Goal: Task Accomplishment & Management: Use online tool/utility

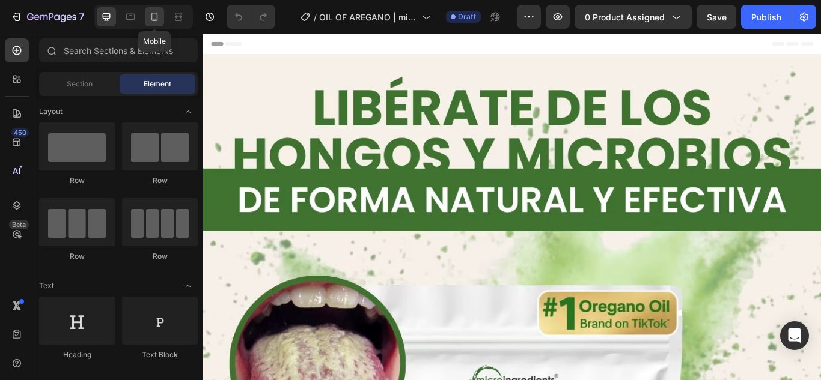
click at [153, 22] on icon at bounding box center [154, 17] width 12 height 12
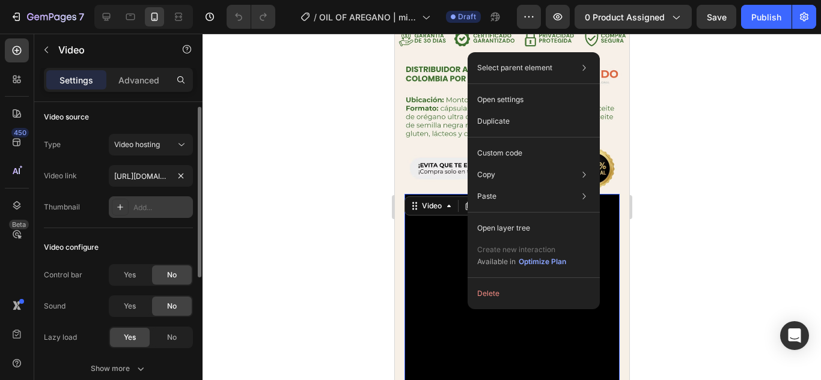
scroll to position [4, 0]
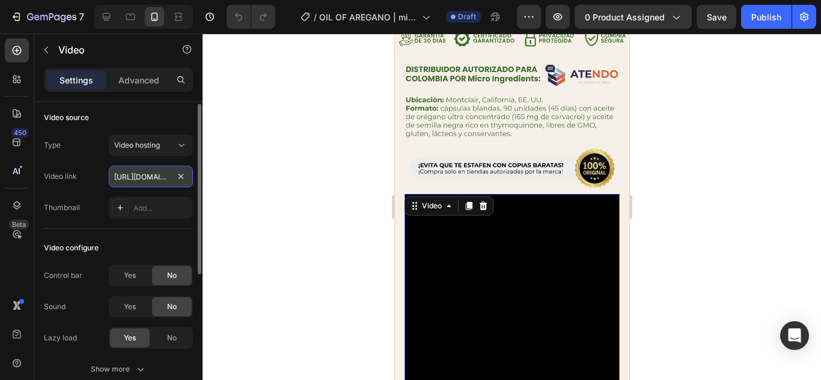
click at [155, 169] on input "[URL][DOMAIN_NAME]" at bounding box center [151, 177] width 84 height 22
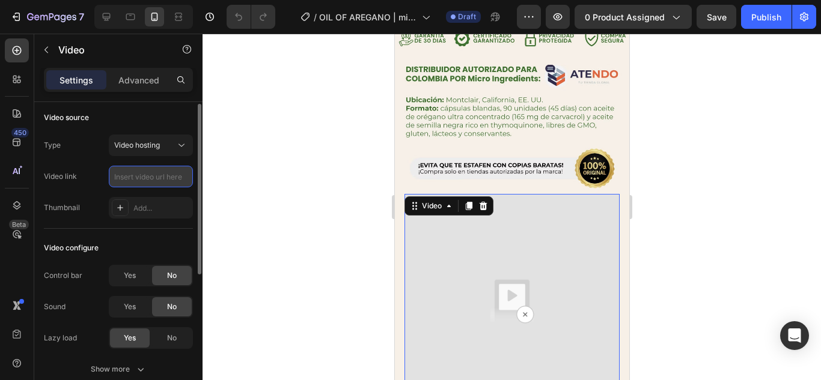
paste input "[URL][DOMAIN_NAME]"
type input "[URL][DOMAIN_NAME]"
click at [313, 231] on div at bounding box center [511, 207] width 618 height 347
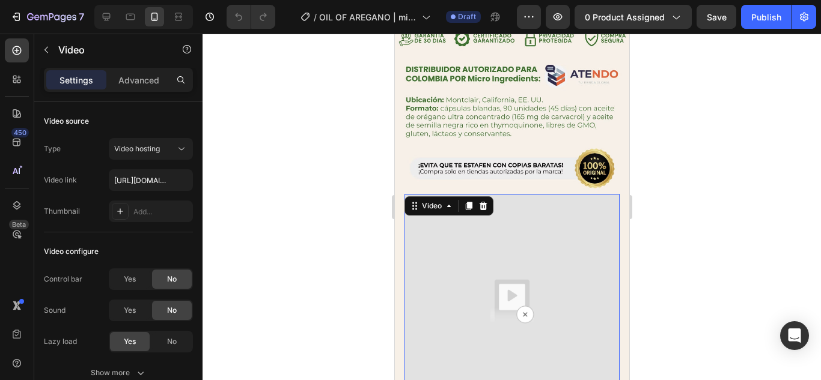
scroll to position [1119, 0]
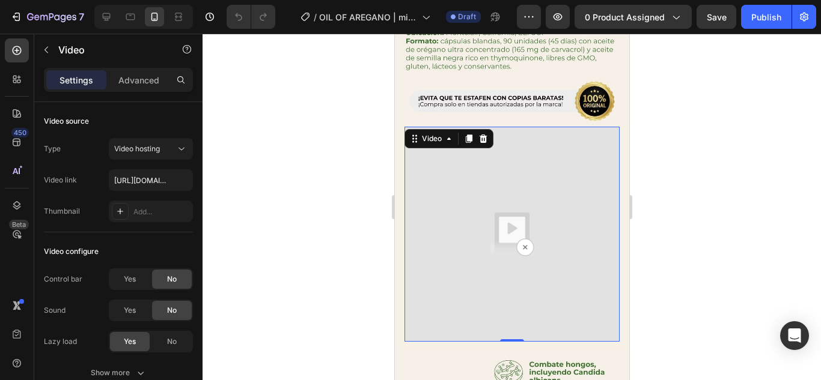
click at [448, 230] on img at bounding box center [511, 234] width 215 height 215
click at [142, 187] on input "[URL][DOMAIN_NAME]" at bounding box center [151, 180] width 84 height 22
paste input "[URL][DOMAIN_NAME]"
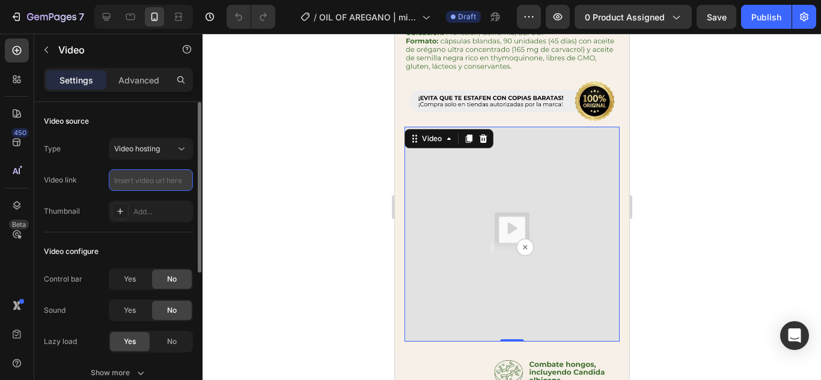
type input "[URL][DOMAIN_NAME]"
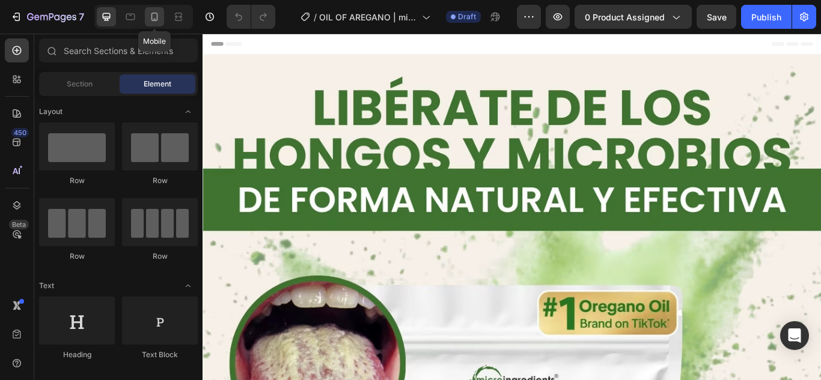
click at [159, 7] on div at bounding box center [154, 16] width 19 height 19
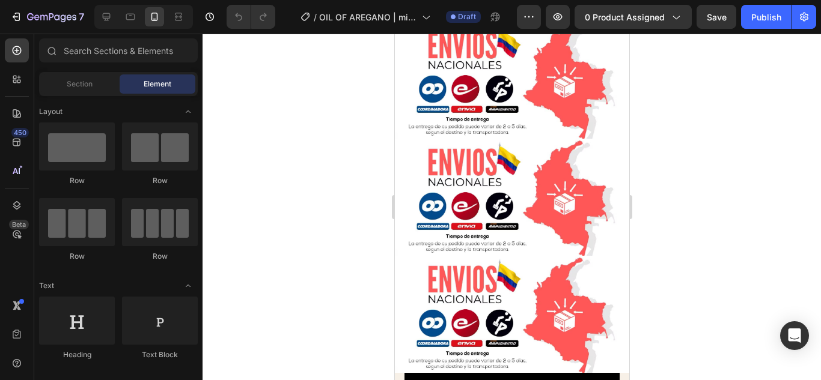
scroll to position [1138, 0]
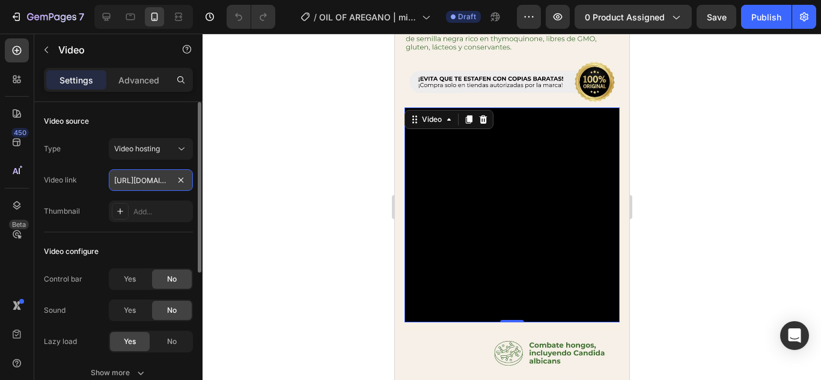
click at [142, 175] on input "[URL][DOMAIN_NAME]" at bounding box center [151, 180] width 84 height 22
paste input "[URL][DOMAIN_NAME]"
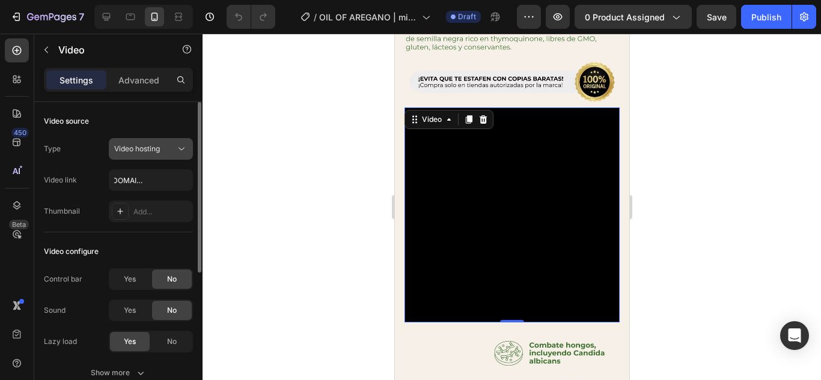
scroll to position [0, 0]
click at [153, 156] on button "Video hosting" at bounding box center [151, 149] width 84 height 22
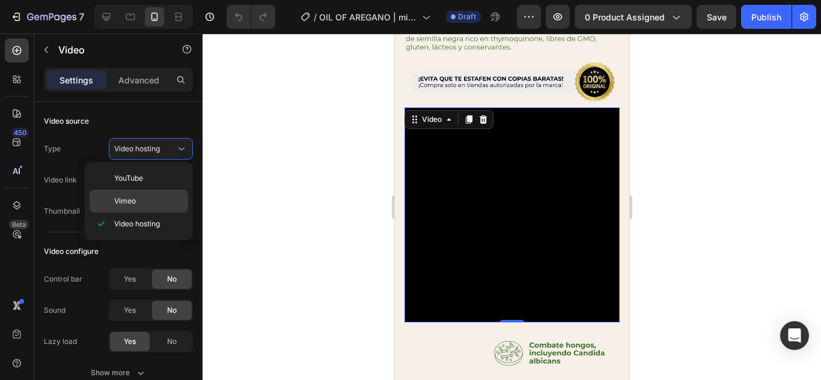
click at [145, 193] on div "Vimeo" at bounding box center [139, 201] width 99 height 23
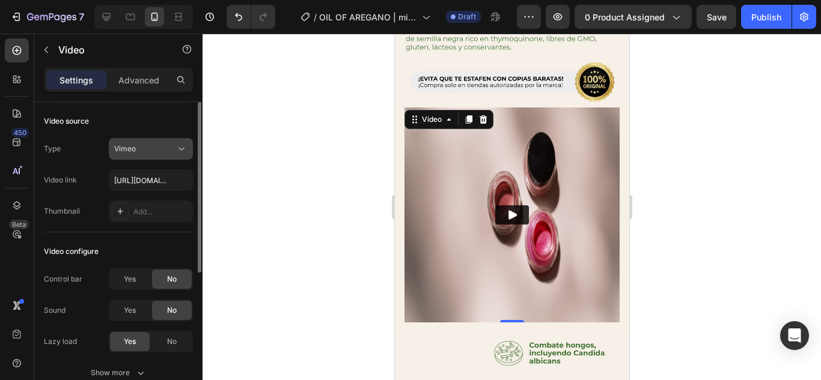
click at [145, 157] on button "Vimeo" at bounding box center [151, 149] width 84 height 22
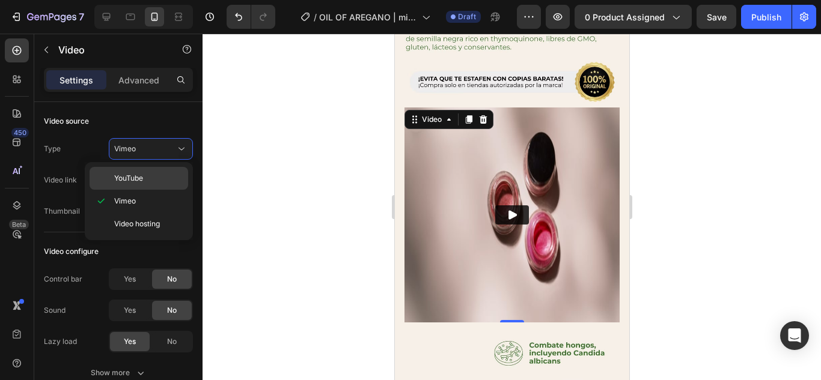
click at [142, 177] on span "YouTube" at bounding box center [128, 178] width 29 height 11
type input "[URL][DOMAIN_NAME]"
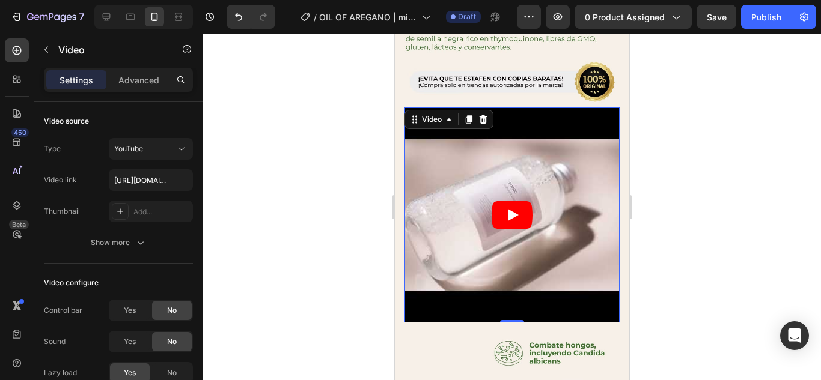
click at [502, 201] on icon "Play" at bounding box center [511, 215] width 41 height 29
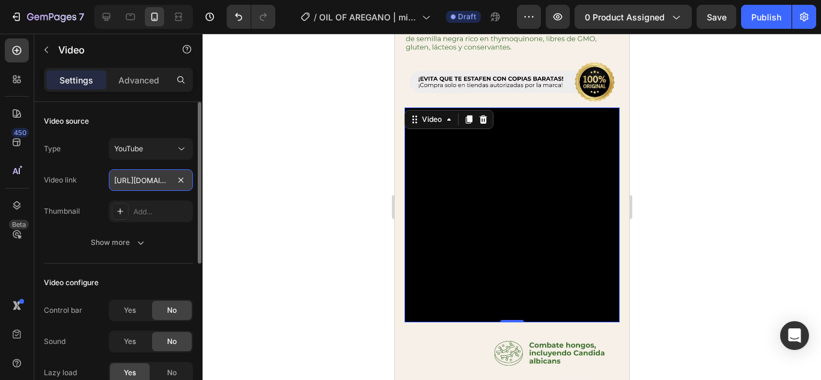
click at [145, 186] on input "[URL][DOMAIN_NAME]" at bounding box center [151, 180] width 84 height 22
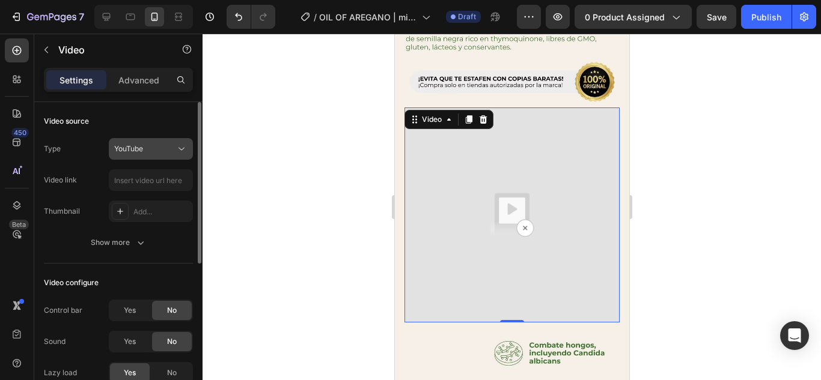
click at [138, 149] on span "YouTube" at bounding box center [128, 148] width 29 height 9
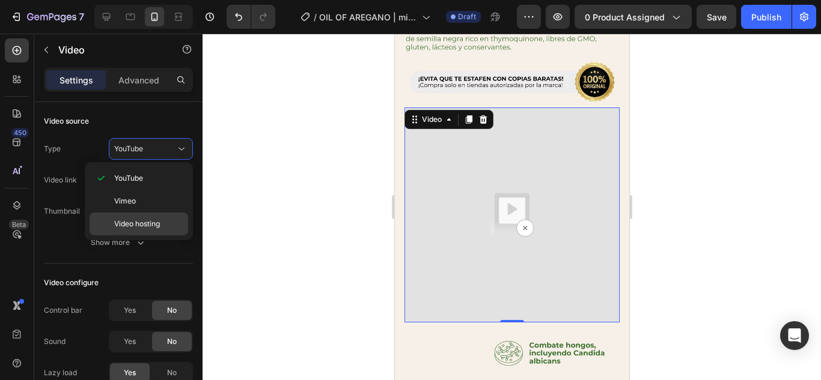
click at [141, 221] on span "Video hosting" at bounding box center [137, 224] width 46 height 11
type input "[URL][DOMAIN_NAME]"
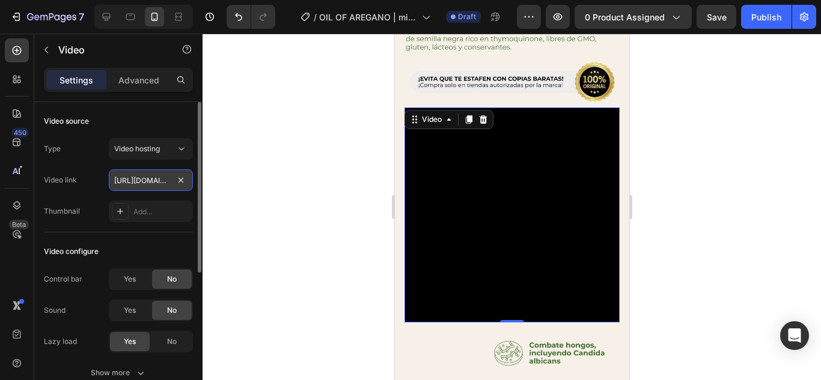
click at [148, 183] on input "[URL][DOMAIN_NAME]" at bounding box center [151, 180] width 84 height 22
click at [246, 207] on div at bounding box center [511, 207] width 618 height 347
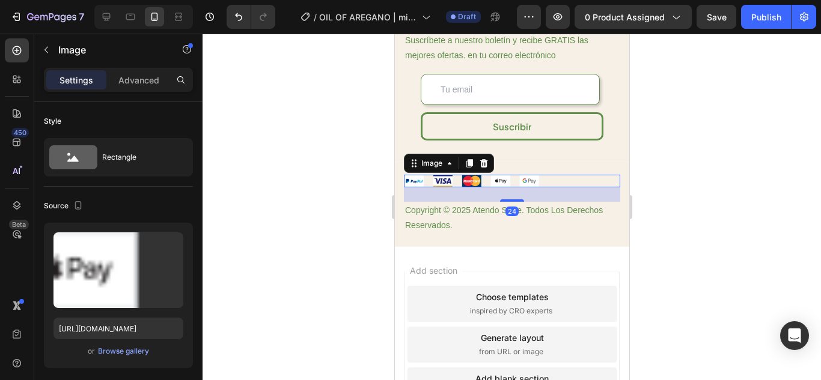
scroll to position [3723, 0]
click at [480, 160] on icon at bounding box center [483, 164] width 10 height 10
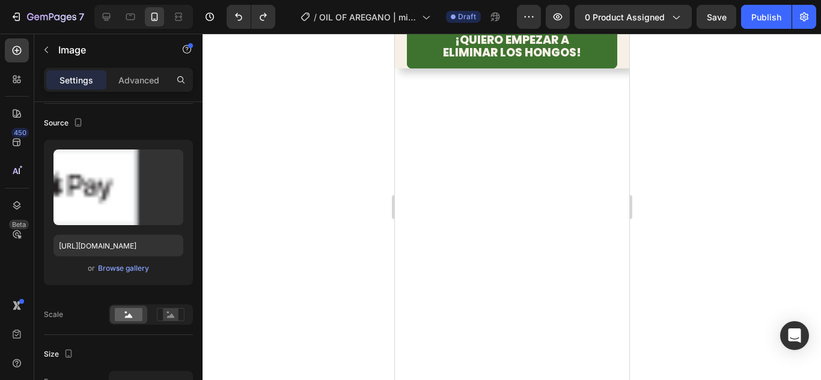
scroll to position [38, 0]
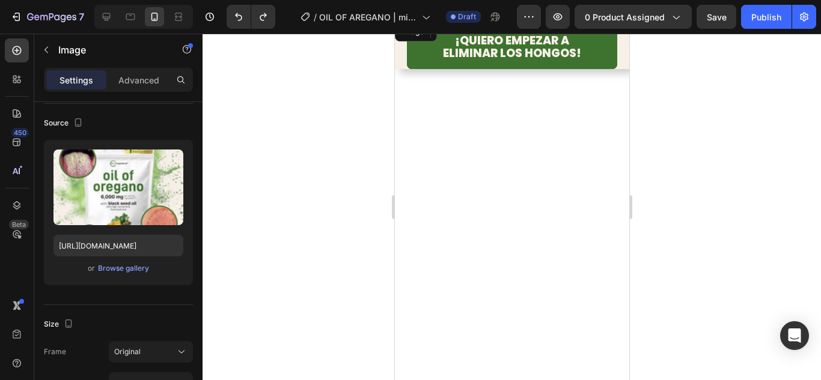
click at [467, 20] on img at bounding box center [511, 20] width 234 height 0
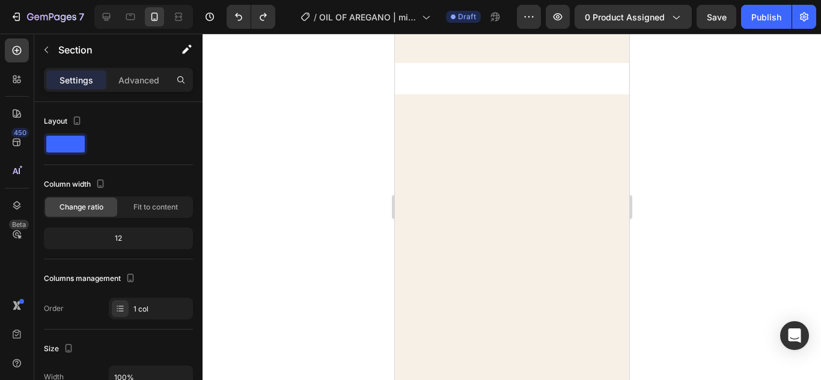
scroll to position [0, 0]
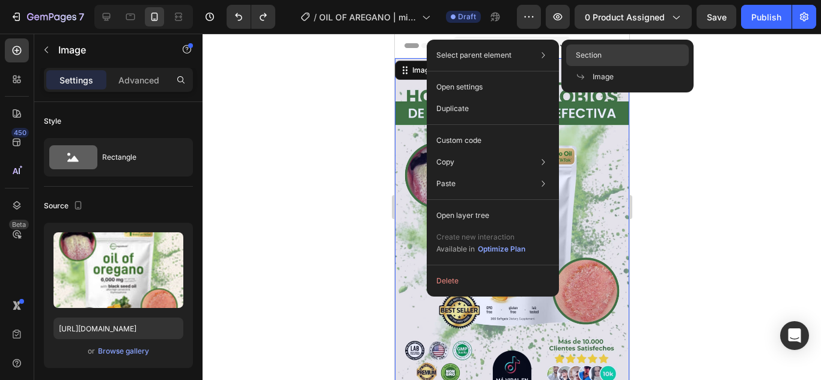
click at [576, 53] on span "Section" at bounding box center [589, 55] width 26 height 11
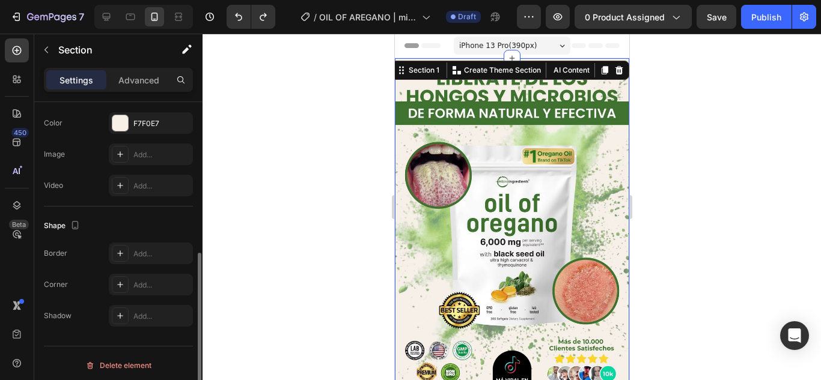
scroll to position [273, 0]
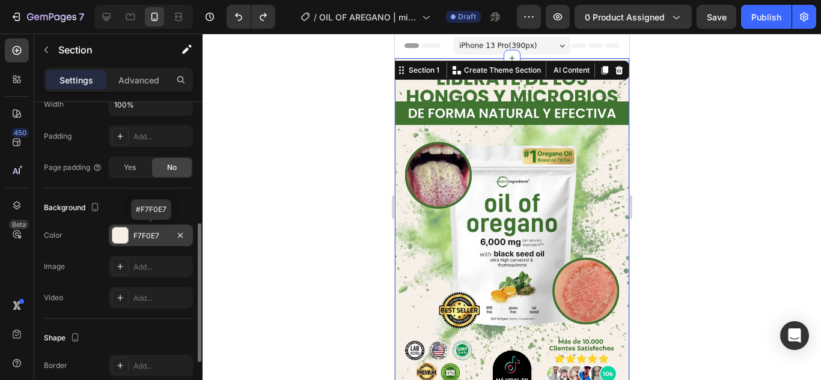
click at [118, 238] on div at bounding box center [120, 236] width 16 height 16
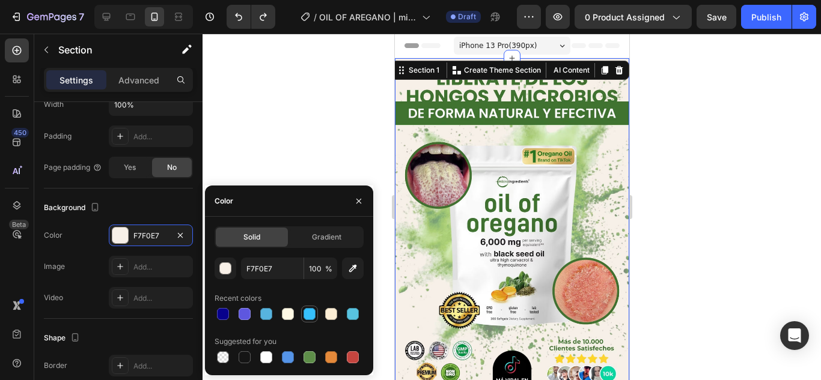
click at [311, 316] on div at bounding box center [309, 314] width 12 height 12
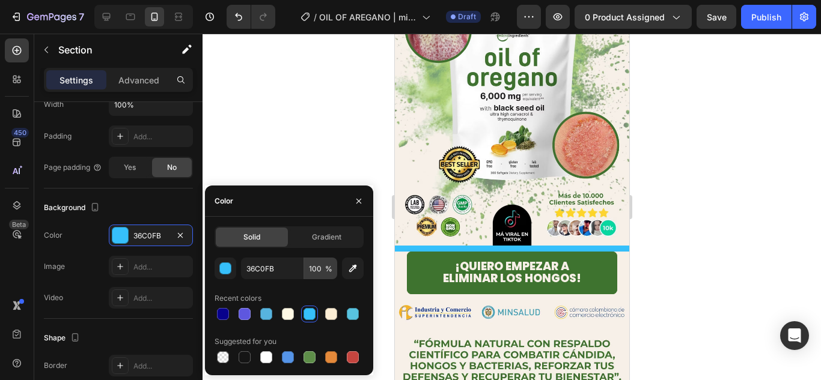
scroll to position [145, 0]
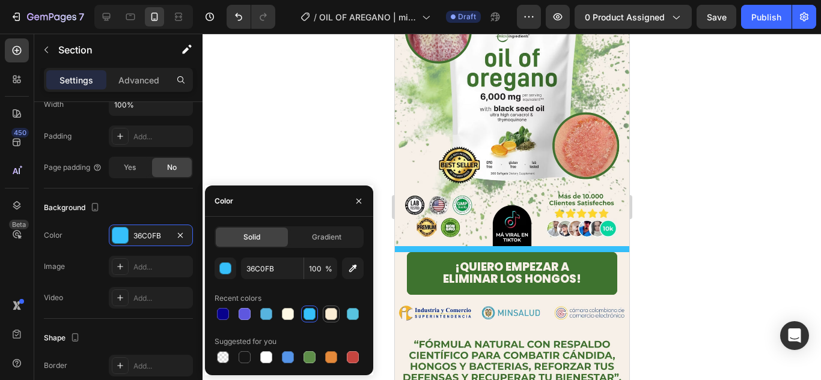
click at [329, 319] on div at bounding box center [331, 314] width 12 height 12
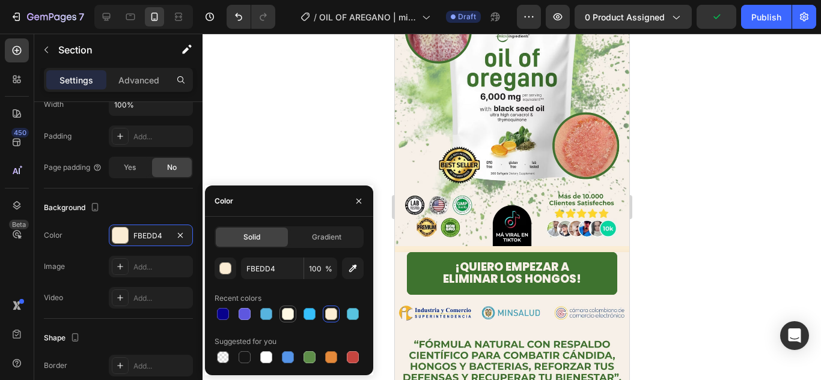
click at [284, 313] on div at bounding box center [288, 314] width 12 height 12
type input "FFF9E5"
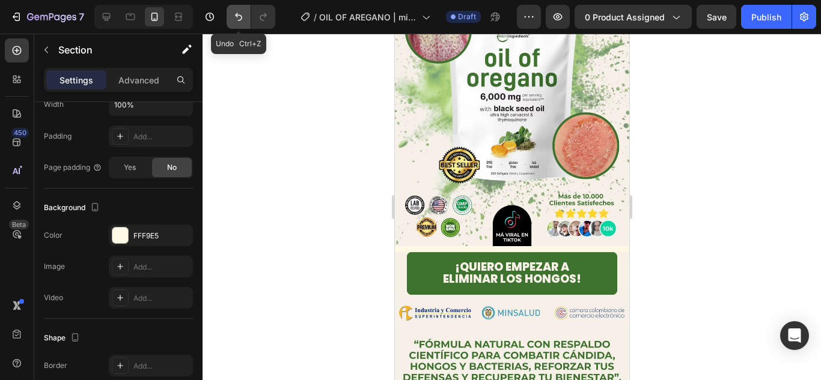
click at [241, 14] on icon "Undo/Redo" at bounding box center [238, 17] width 12 height 12
click at [238, 14] on icon "Undo/Redo" at bounding box center [238, 17] width 12 height 12
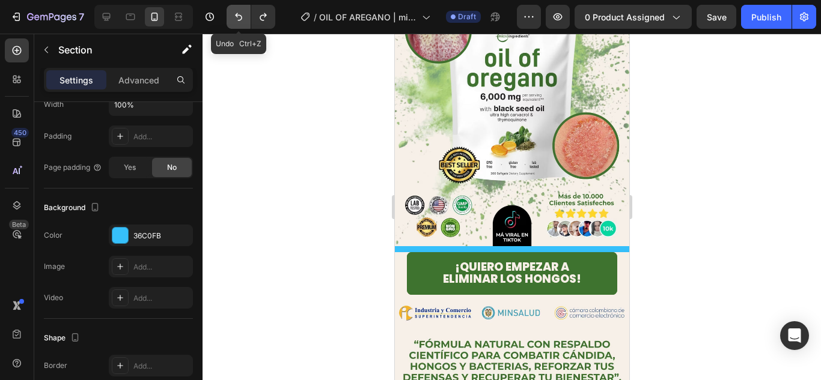
click at [238, 14] on icon "Undo/Redo" at bounding box center [238, 17] width 12 height 12
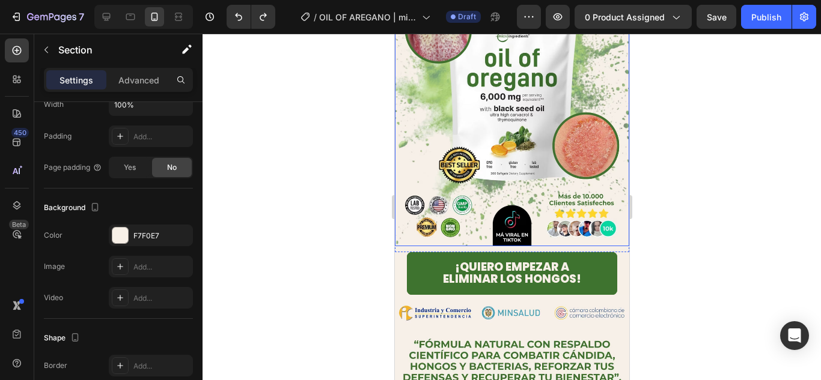
click at [369, 177] on div at bounding box center [511, 207] width 618 height 347
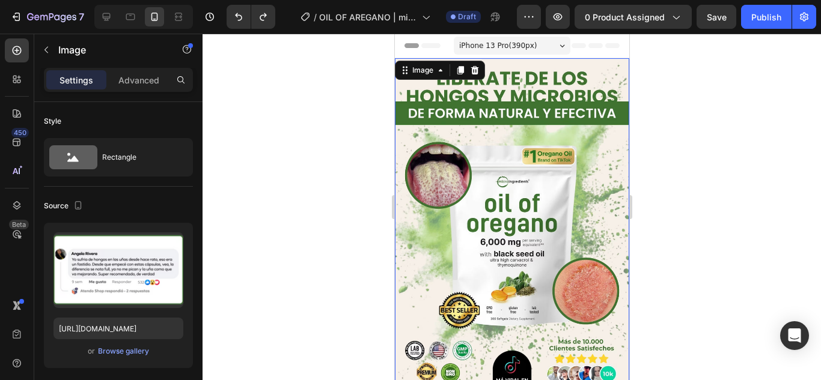
scroll to position [273, 0]
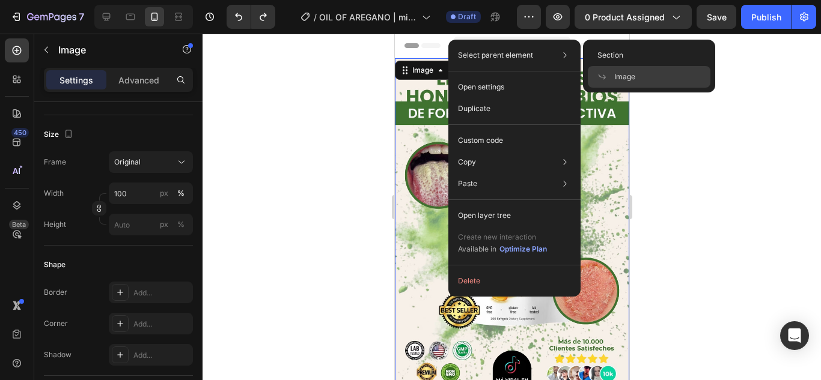
click at [501, 59] on p "Select parent element" at bounding box center [495, 55] width 75 height 11
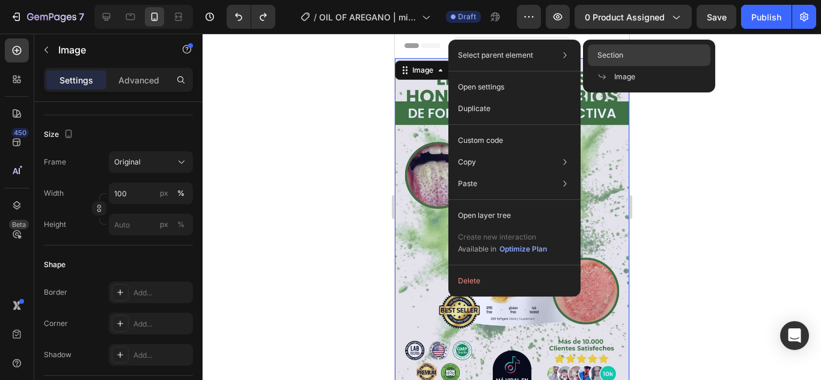
click at [613, 54] on span "Section" at bounding box center [610, 55] width 26 height 11
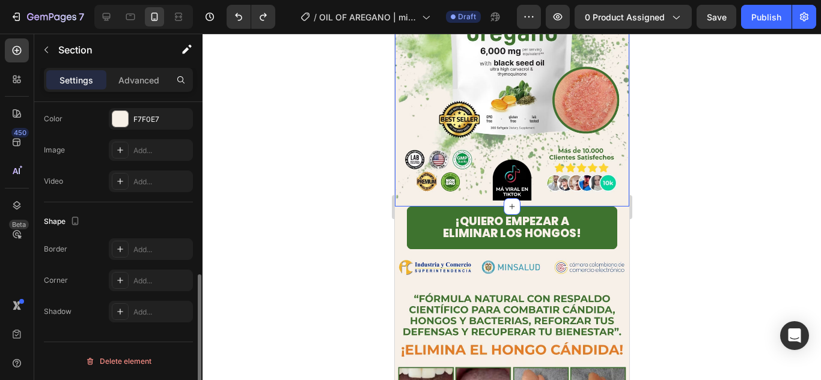
scroll to position [389, 0]
click at [153, 114] on div "F7F0E7" at bounding box center [150, 119] width 35 height 11
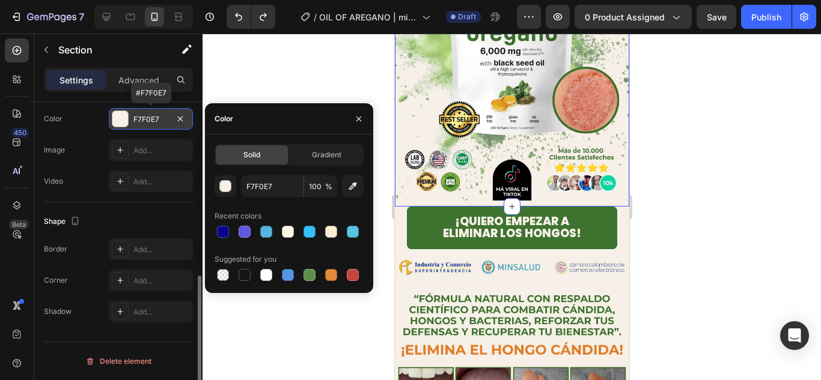
click at [153, 114] on div "F7F0E7" at bounding box center [150, 119] width 35 height 11
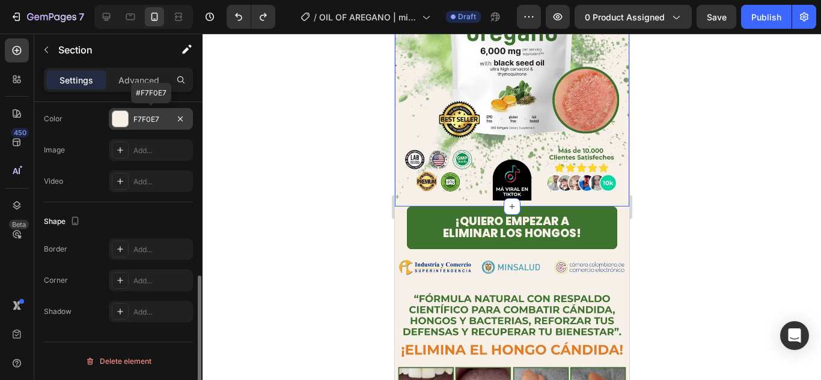
click at [156, 126] on div "F7F0E7" at bounding box center [151, 119] width 84 height 22
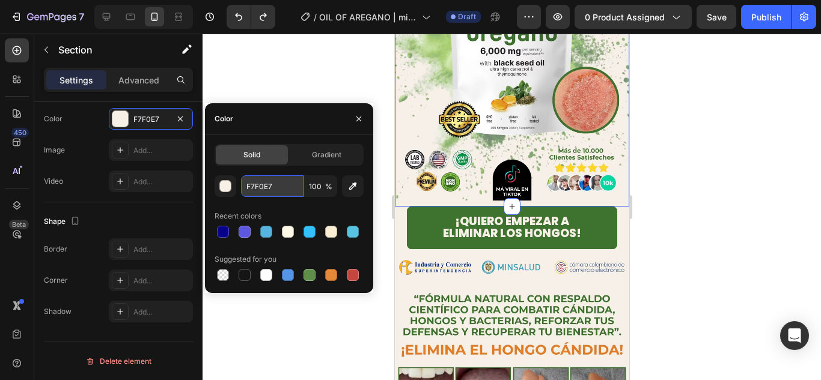
click at [265, 196] on input "F7F0E7" at bounding box center [272, 186] width 62 height 22
